Goal: Task Accomplishment & Management: Manage account settings

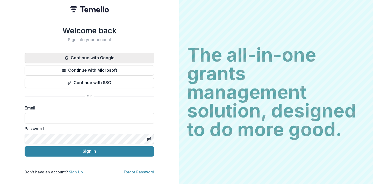
click at [101, 58] on button "Continue with Google" at bounding box center [90, 58] width 130 height 10
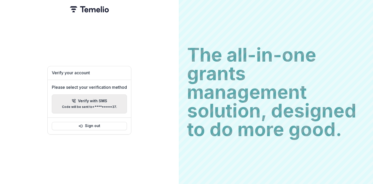
click at [112, 106] on p "Code will be sent to +*********37 ." at bounding box center [89, 107] width 55 height 4
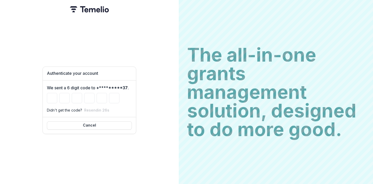
type input "*"
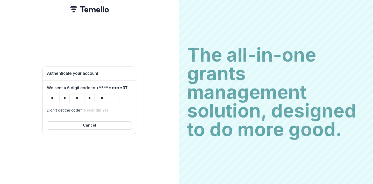
type input "*"
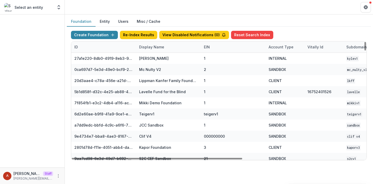
click at [147, 48] on div "Display Name" at bounding box center [151, 46] width 31 height 5
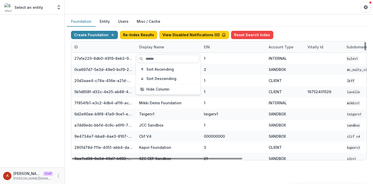
click at [150, 55] on input at bounding box center [168, 59] width 62 height 8
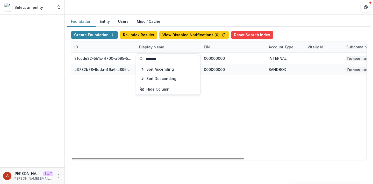
type input "********"
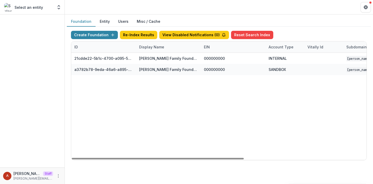
click at [161, 6] on header at bounding box center [219, 7] width 308 height 14
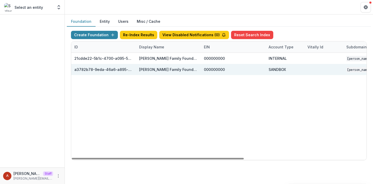
scroll to position [0, 210]
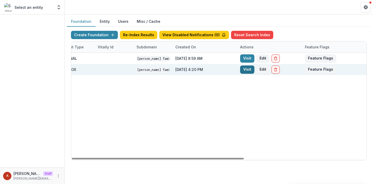
click at [246, 72] on link "Visit" at bounding box center [247, 70] width 14 height 8
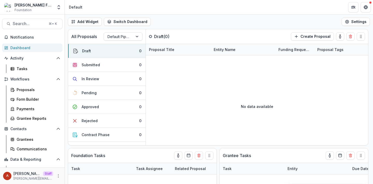
scroll to position [16, 0]
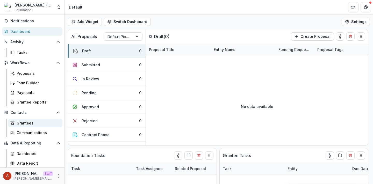
click at [26, 123] on div "Grantees" at bounding box center [38, 122] width 42 height 5
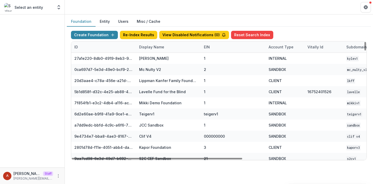
click at [146, 46] on div "Display Name" at bounding box center [151, 46] width 31 height 5
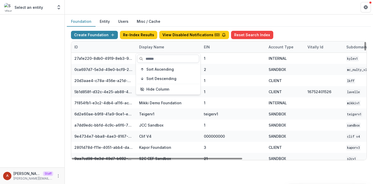
click at [147, 61] on input at bounding box center [168, 59] width 62 height 8
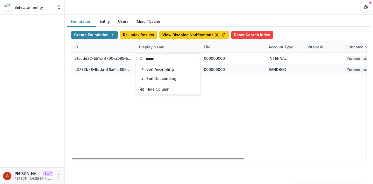
type input "******"
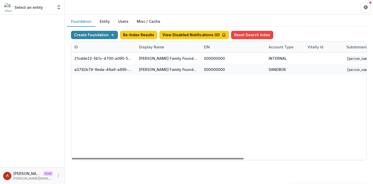
click at [151, 9] on header at bounding box center [219, 7] width 308 height 14
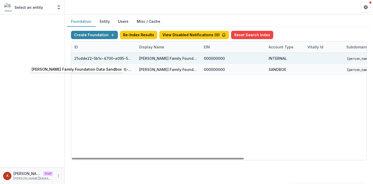
scroll to position [0, 210]
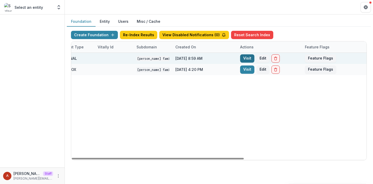
click at [247, 57] on link "Visit" at bounding box center [247, 58] width 14 height 8
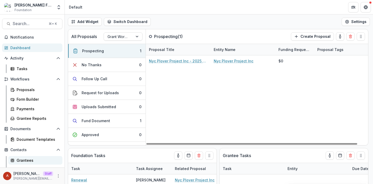
click at [22, 162] on div "Grantees" at bounding box center [38, 160] width 42 height 5
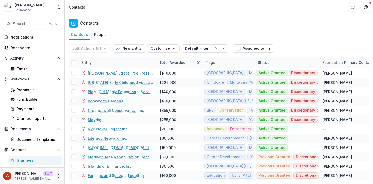
click at [56, 175] on icon "More" at bounding box center [58, 176] width 4 height 4
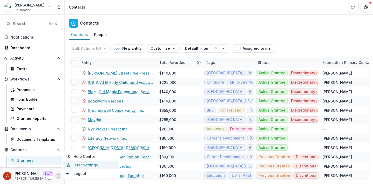
click at [72, 165] on link "User Settings" at bounding box center [90, 165] width 55 height 9
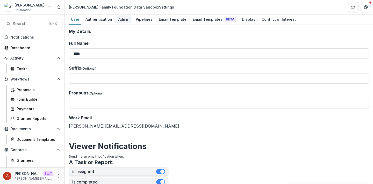
click at [127, 17] on div "Admin" at bounding box center [123, 20] width 15 height 8
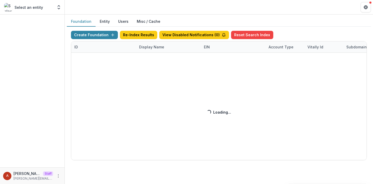
click at [144, 48] on div "Create Foundation Re-Index Results View Disabled Notifications ( 0 ) Reset Sear…" at bounding box center [219, 96] width 296 height 130
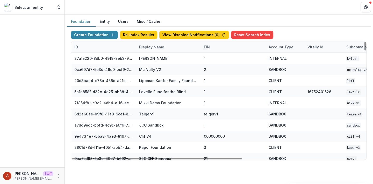
click at [147, 49] on div "Display Name" at bounding box center [151, 46] width 31 height 5
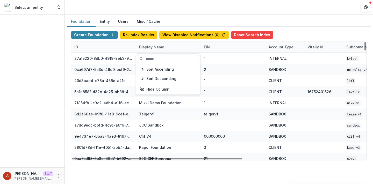
click at [147, 58] on input at bounding box center [168, 59] width 62 height 8
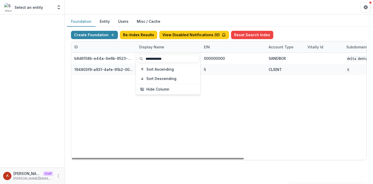
type input "**********"
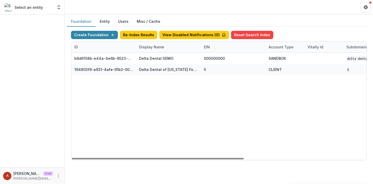
click at [216, 100] on div "b8d6158b-e44a-4e6b-9523-731bbbd4a617 Delta Dental DEMO 000000000 SANDBOX Delta …" at bounding box center [323, 106] width 505 height 107
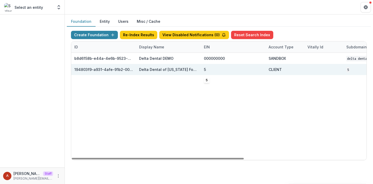
scroll to position [0, 210]
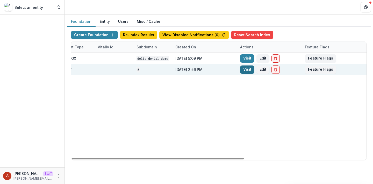
click at [246, 69] on link "Visit" at bounding box center [247, 70] width 14 height 8
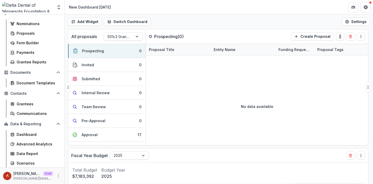
scroll to position [65, 0]
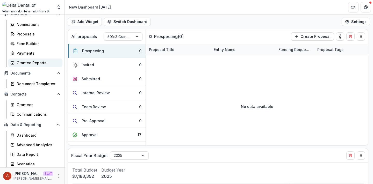
click at [30, 61] on div "Grantee Reports" at bounding box center [38, 62] width 42 height 5
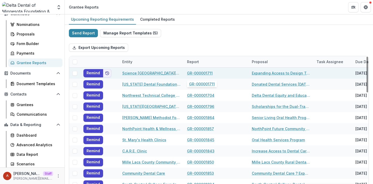
click at [193, 73] on link "GR-000001711" at bounding box center [200, 72] width 26 height 5
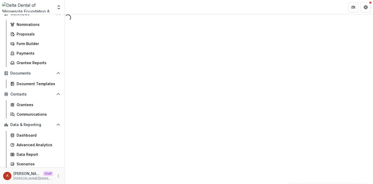
select select "********"
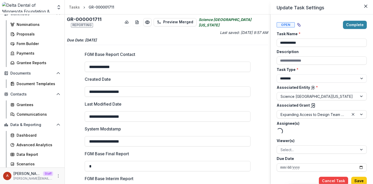
click at [193, 38] on div "**********" at bounding box center [186, 92] width 373 height 184
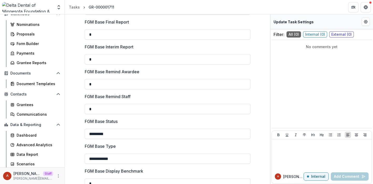
scroll to position [133, 0]
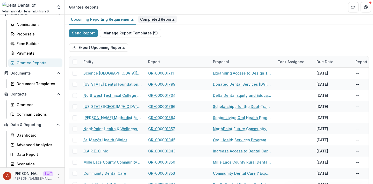
click at [165, 23] on div "Completed Reports" at bounding box center [157, 20] width 39 height 8
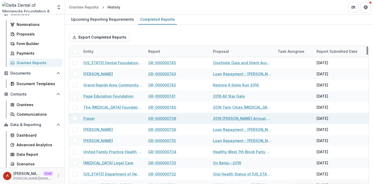
click at [161, 119] on link "GR-000000739" at bounding box center [162, 118] width 28 height 5
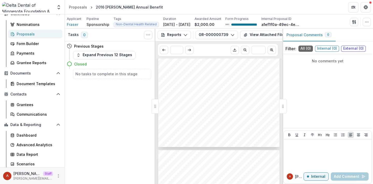
scroll to position [76, 0]
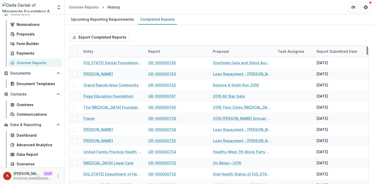
click at [169, 32] on div "Export Completed Reports" at bounding box center [219, 37] width 300 height 17
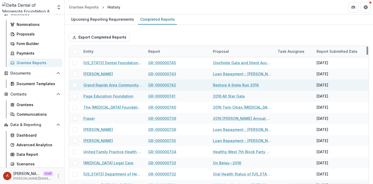
click at [156, 83] on link "GR-000000742" at bounding box center [162, 84] width 28 height 5
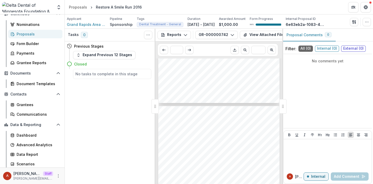
scroll to position [84, 0]
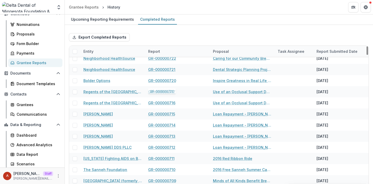
scroll to position [227, 0]
